Goal: Task Accomplishment & Management: Use online tool/utility

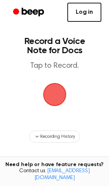
click at [78, 16] on link "Log in" at bounding box center [84, 12] width 34 height 19
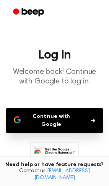
click at [34, 114] on button "Continue with Google" at bounding box center [54, 120] width 97 height 25
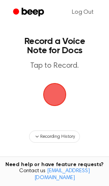
click at [57, 89] on span "button" at bounding box center [54, 94] width 25 height 25
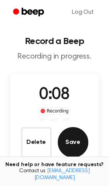
click at [83, 132] on button "Save" at bounding box center [73, 142] width 31 height 31
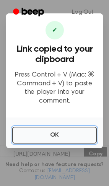
click at [24, 136] on button "OK" at bounding box center [54, 134] width 84 height 17
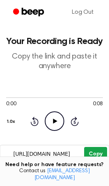
click at [90, 147] on button "Copy" at bounding box center [95, 154] width 23 height 14
